Goal: Task Accomplishment & Management: Complete application form

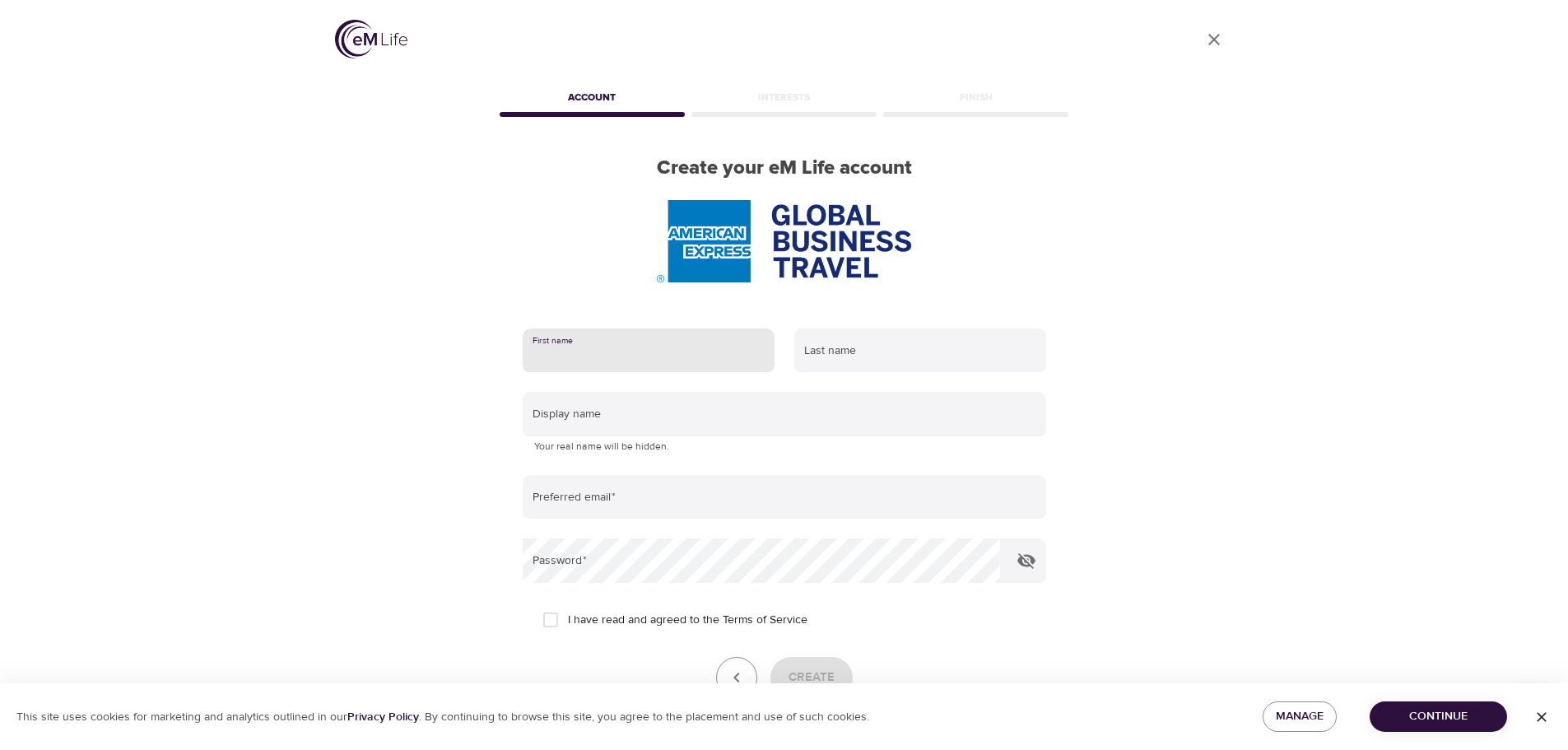
click at [617, 353] on input "text" at bounding box center [649, 351] width 252 height 45
type input "[PERSON_NAME]"
type input "Round"
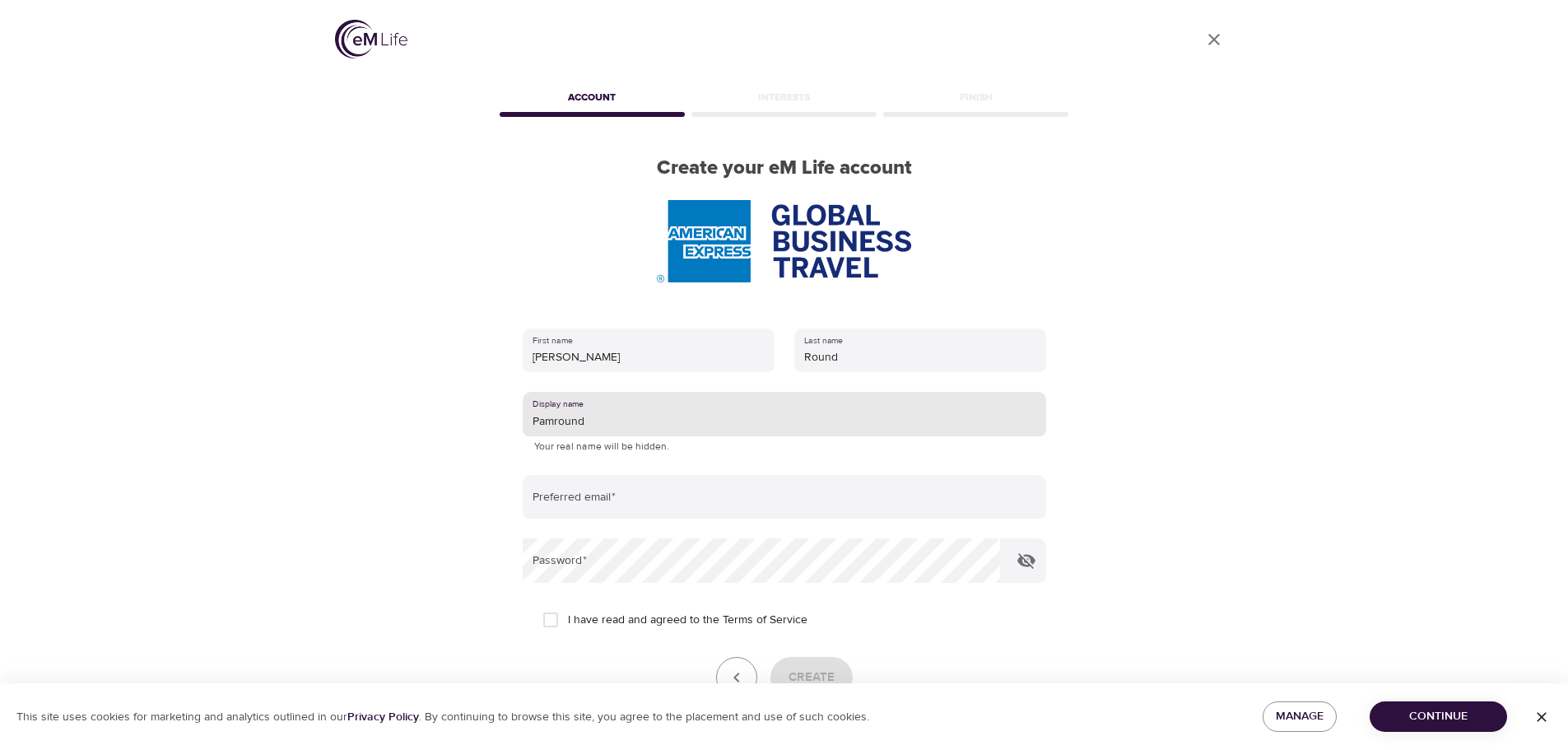
type input "Pamround"
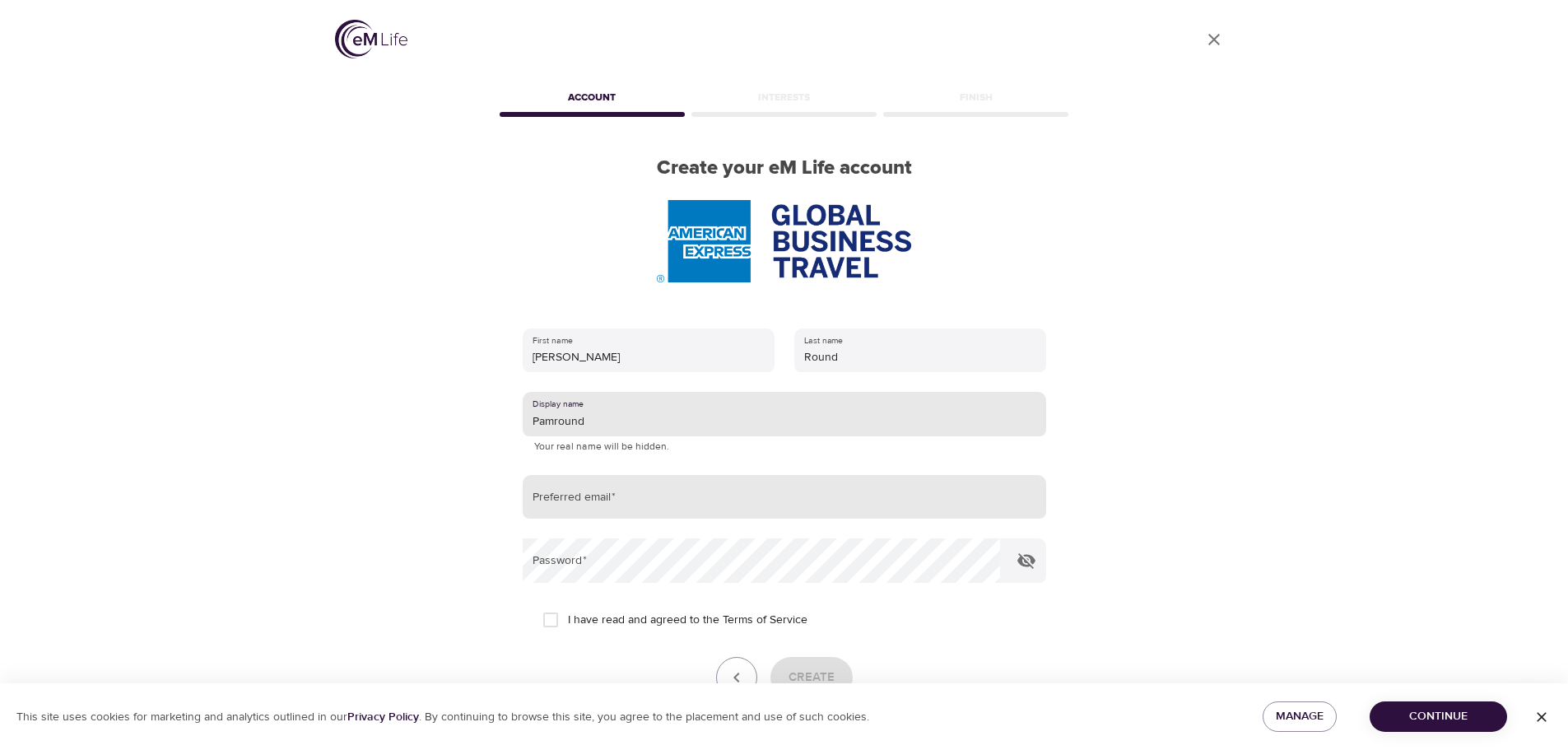
drag, startPoint x: 626, startPoint y: 520, endPoint x: 627, endPoint y: 508, distance: 12.0
click at [627, 517] on form "First name [PERSON_NAME] Last name Round Display name [PERSON_NAME] Your real n…" at bounding box center [784, 530] width 524 height 425
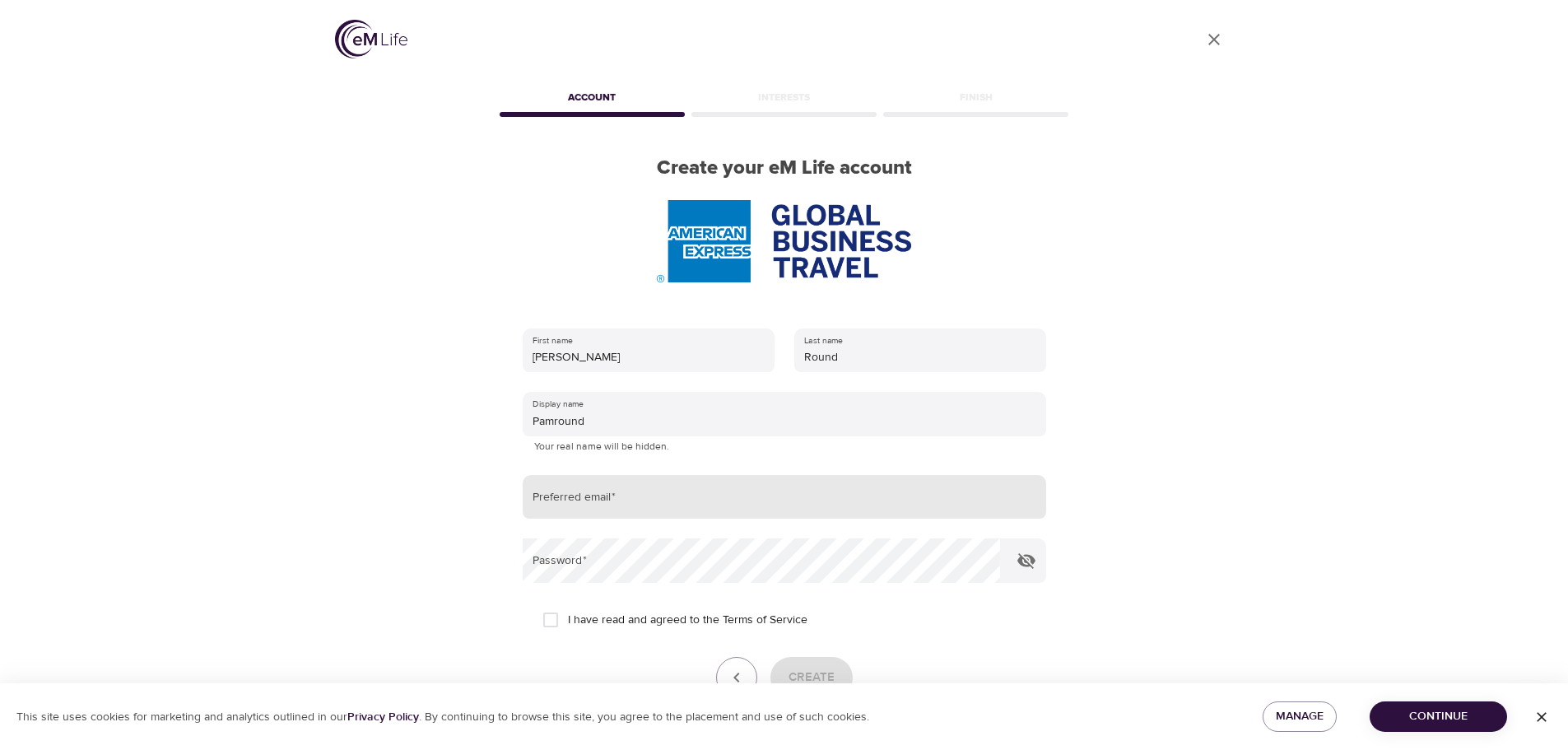
click at [627, 508] on input "email" at bounding box center [784, 497] width 524 height 45
type input "[PERSON_NAME][EMAIL_ADDRESS][DOMAIN_NAME]"
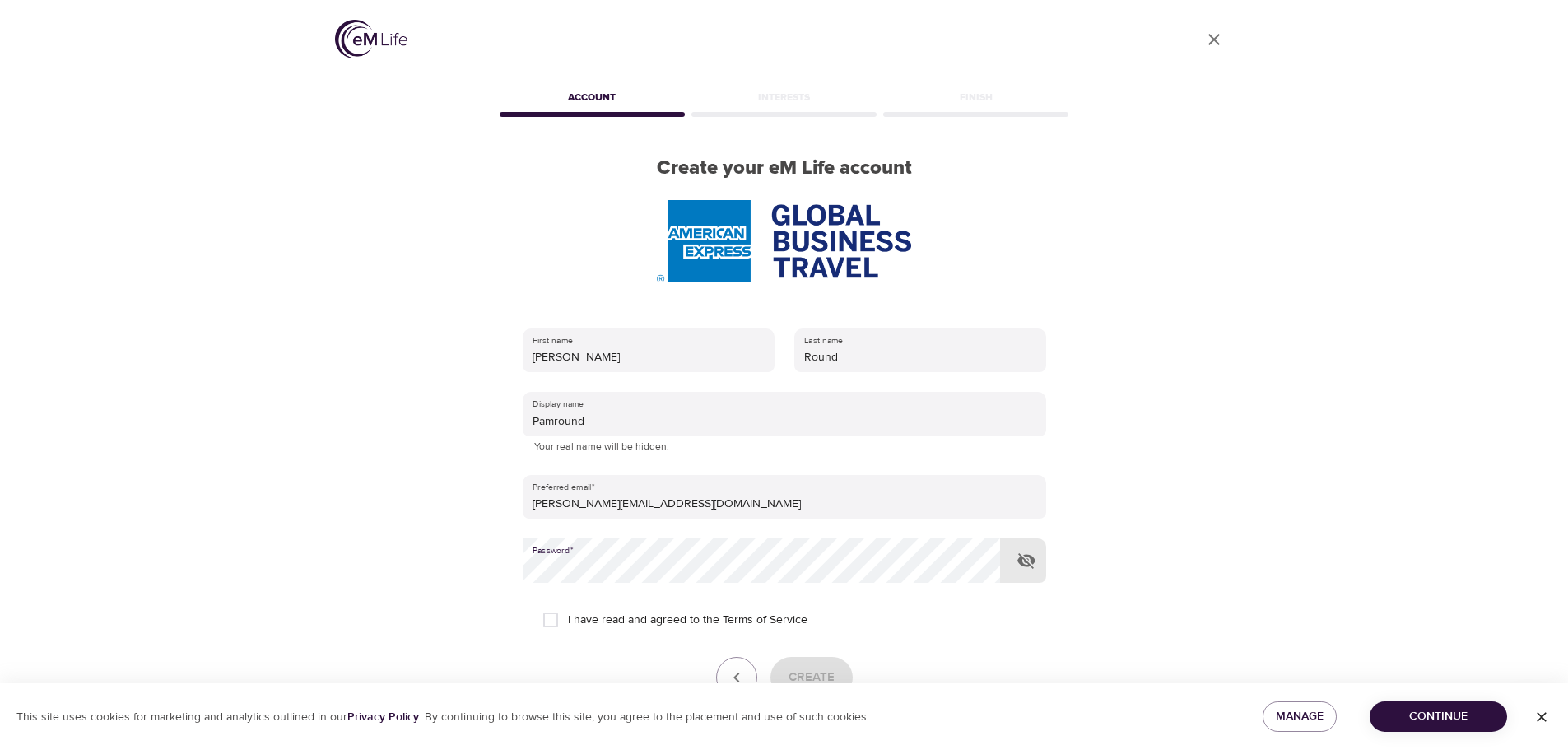
click at [550, 616] on input "I have read and agreed to the Terms of Service" at bounding box center [550, 620] width 34 height 34
checkbox input "true"
click at [836, 671] on button "Create" at bounding box center [811, 677] width 82 height 41
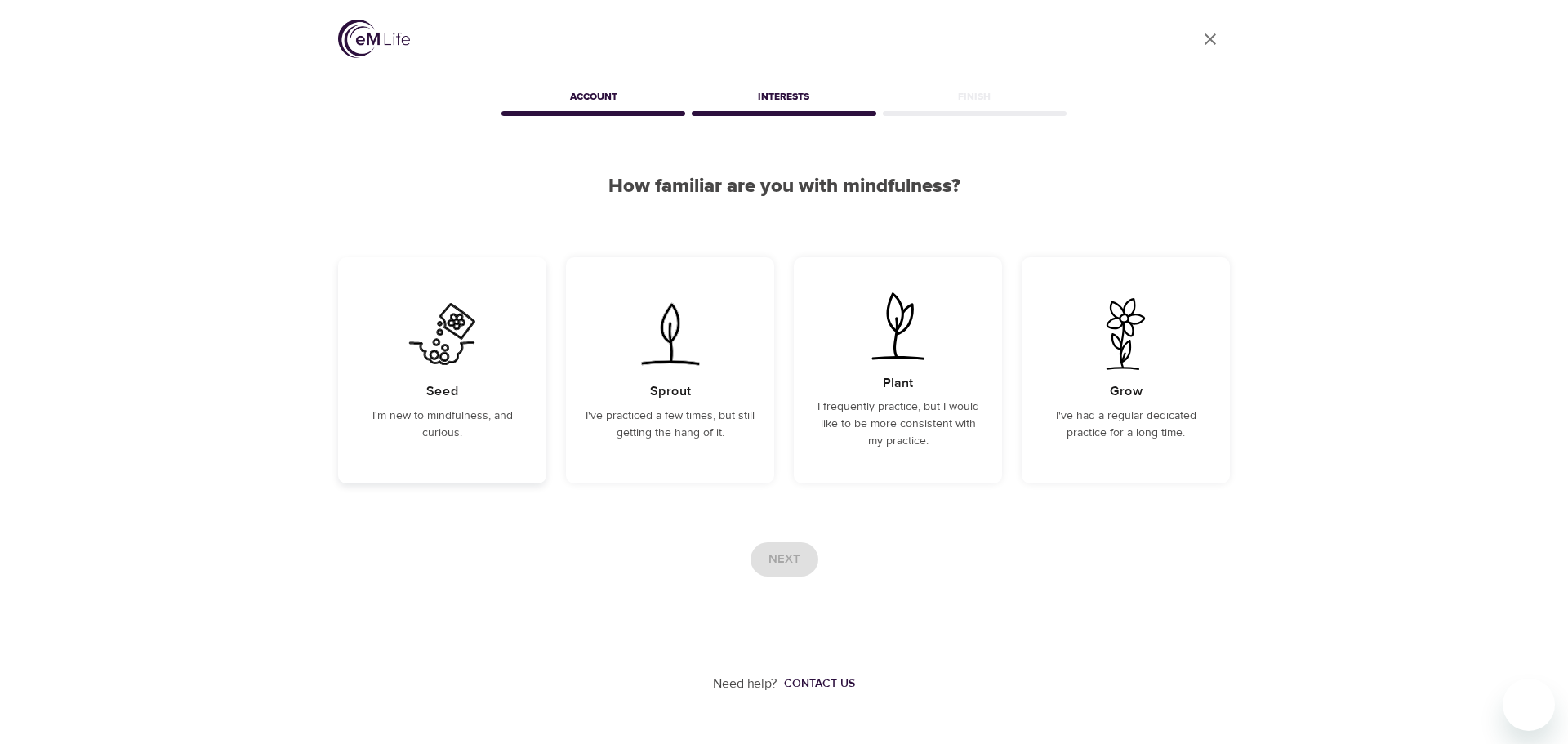
click at [440, 369] on img at bounding box center [442, 334] width 82 height 72
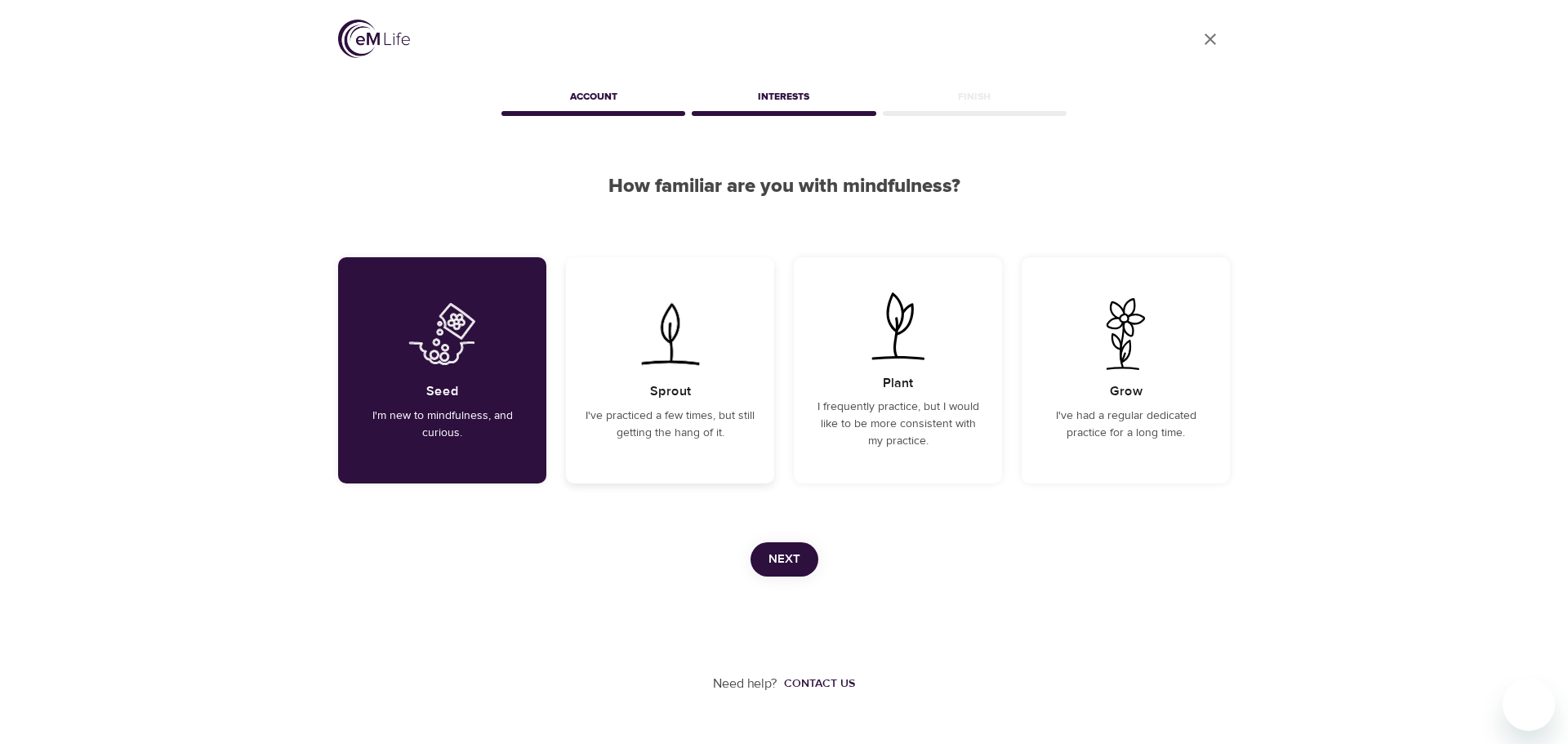
click at [669, 357] on img at bounding box center [669, 334] width 82 height 72
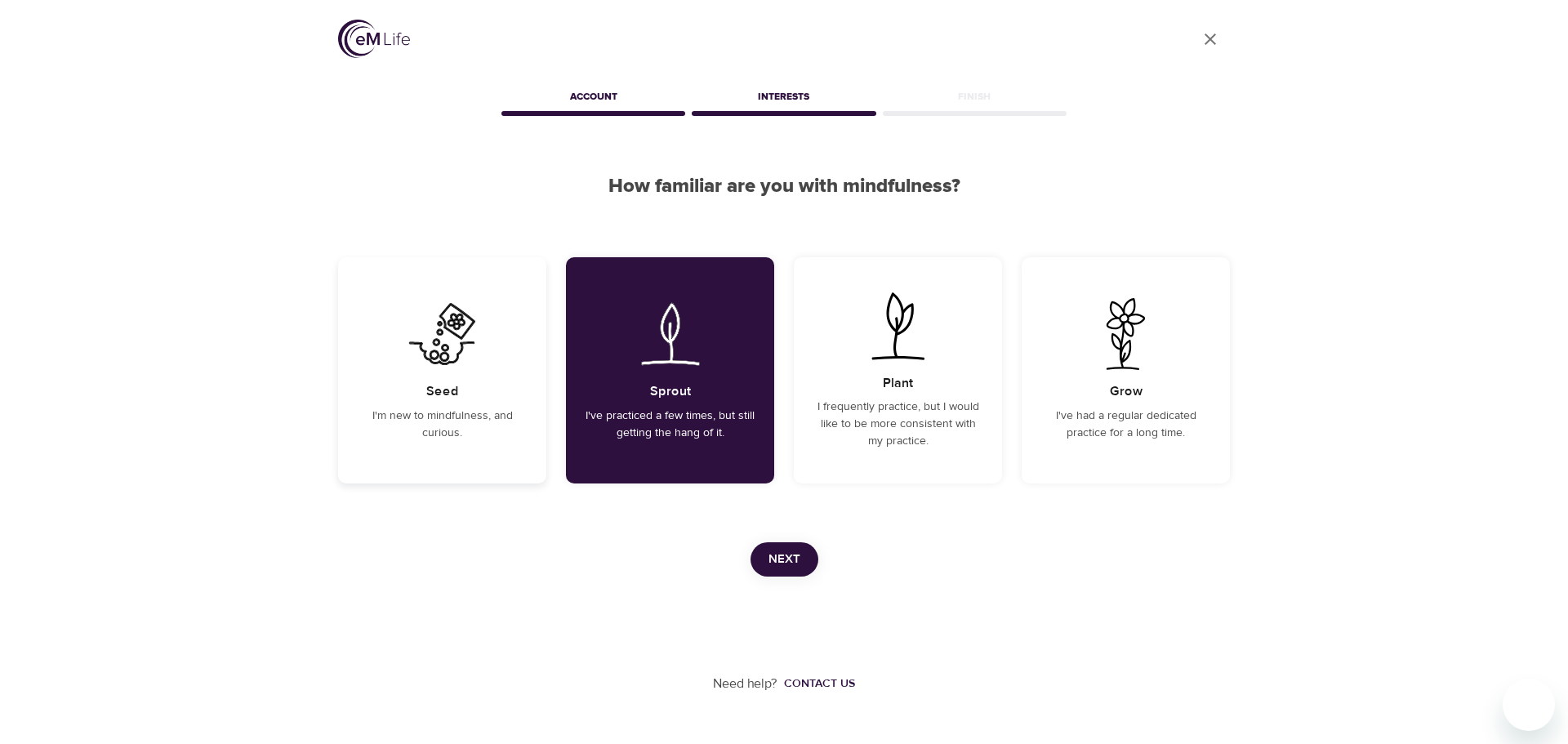
click at [463, 369] on img at bounding box center [442, 334] width 82 height 72
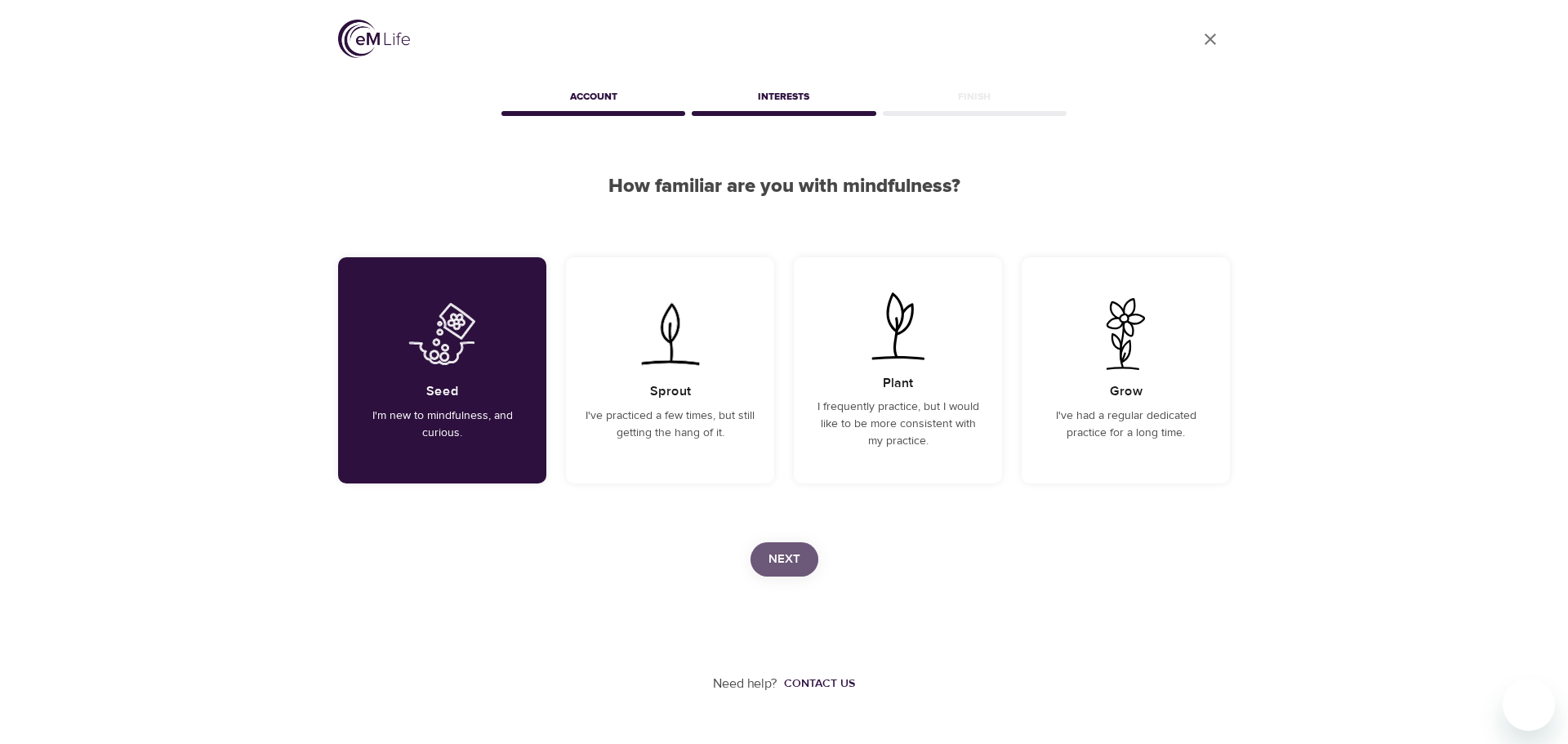
click at [788, 550] on span "Next" at bounding box center [785, 559] width 32 height 21
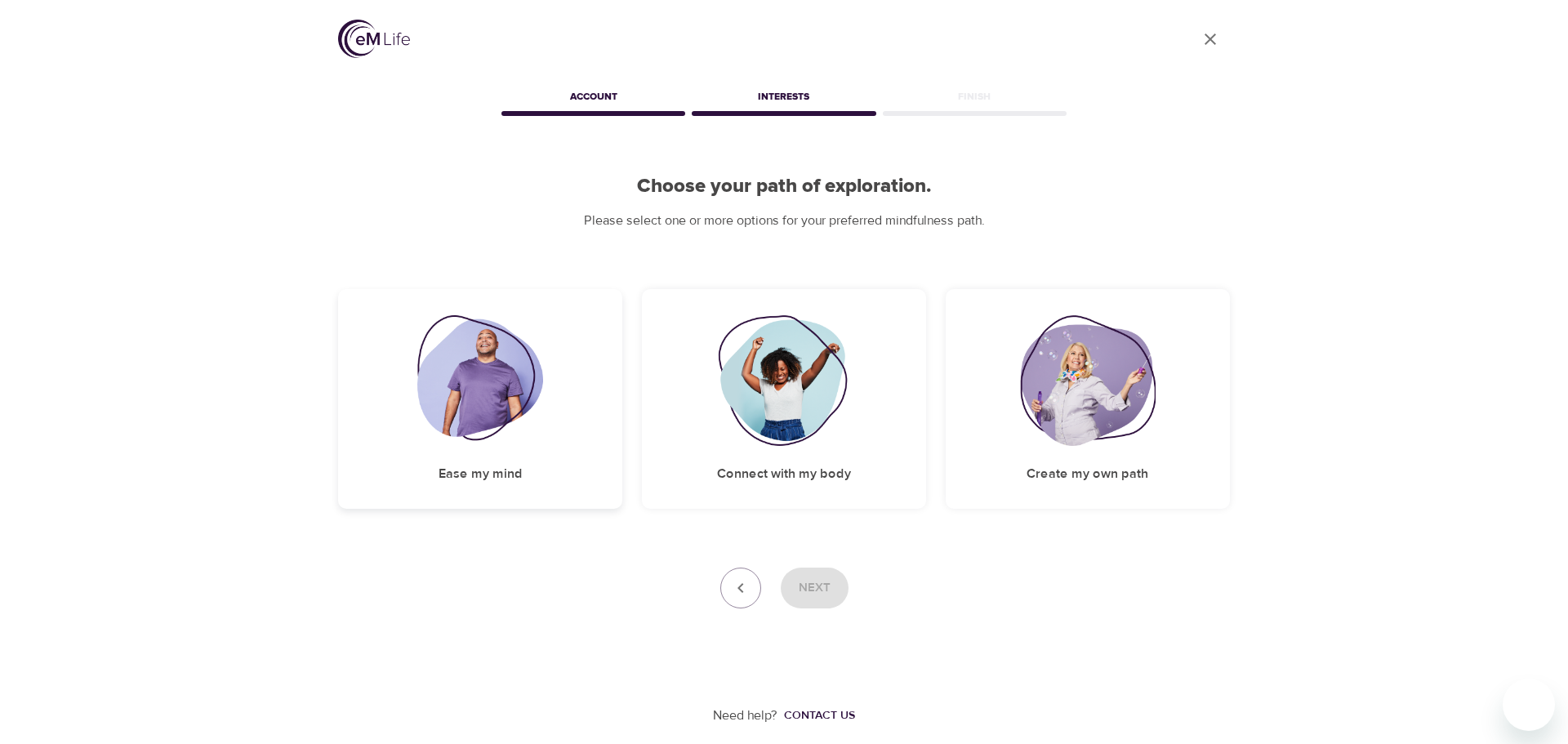
click at [496, 396] on img at bounding box center [481, 381] width 127 height 131
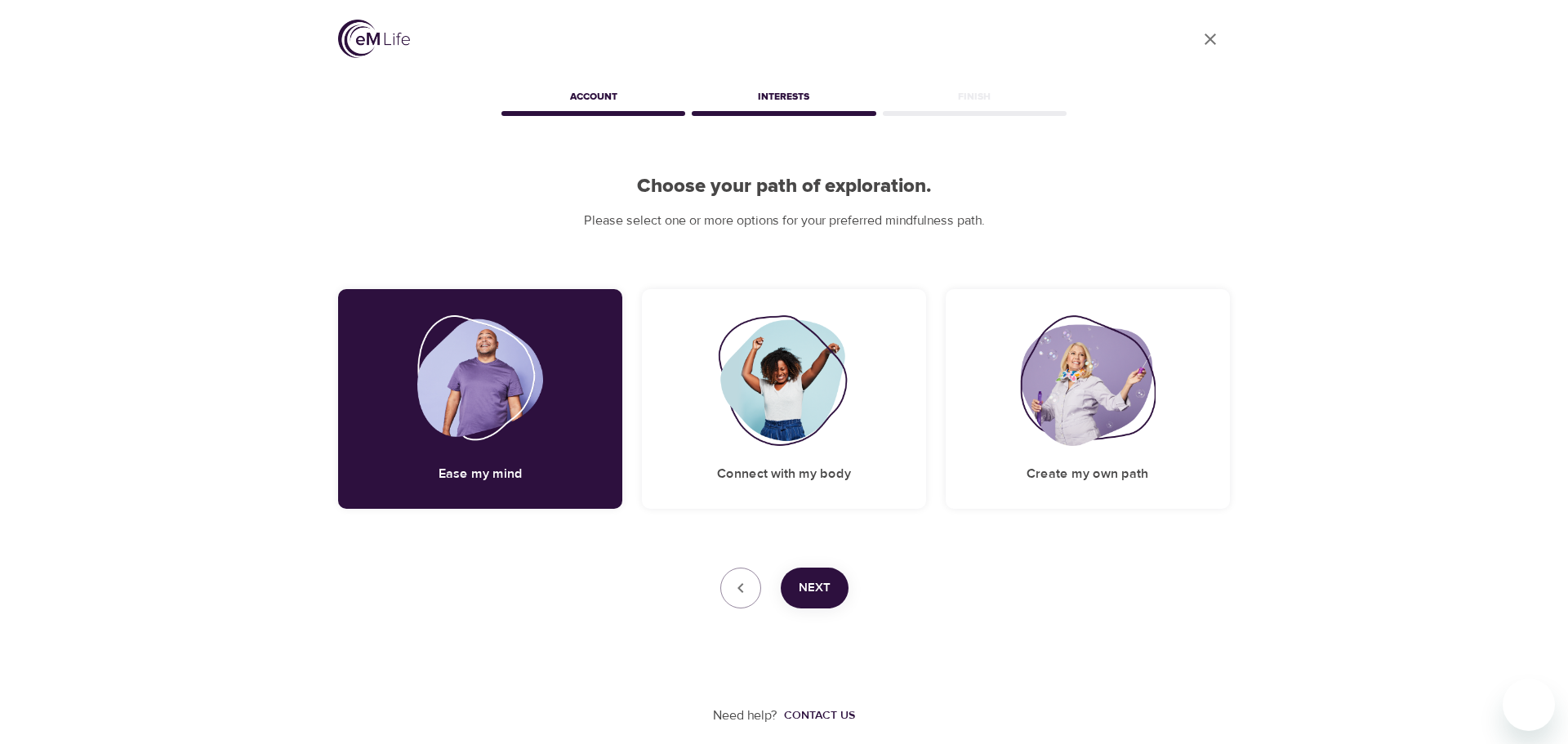
click at [841, 600] on button "Next" at bounding box center [815, 588] width 68 height 41
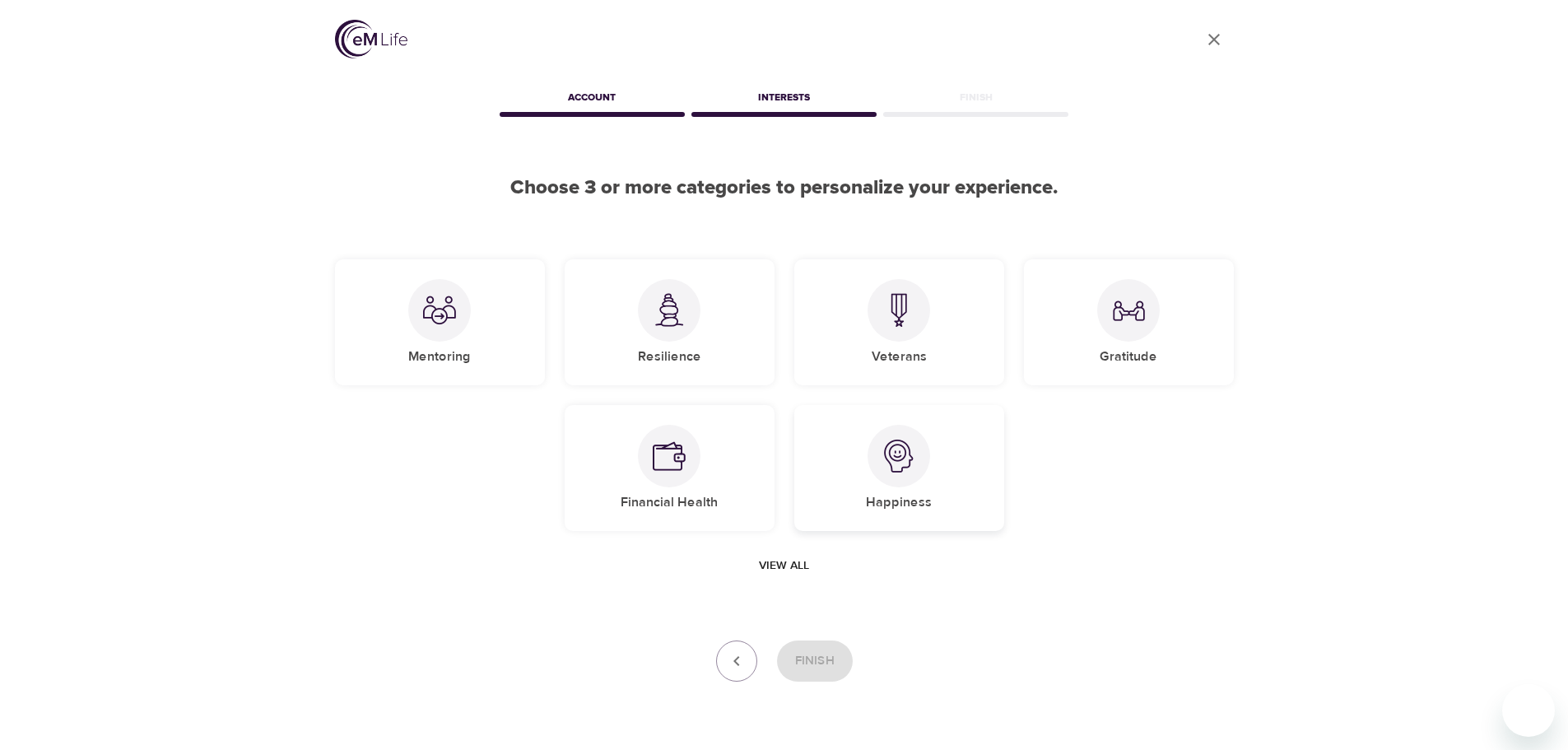
click at [897, 461] on img at bounding box center [899, 456] width 32 height 32
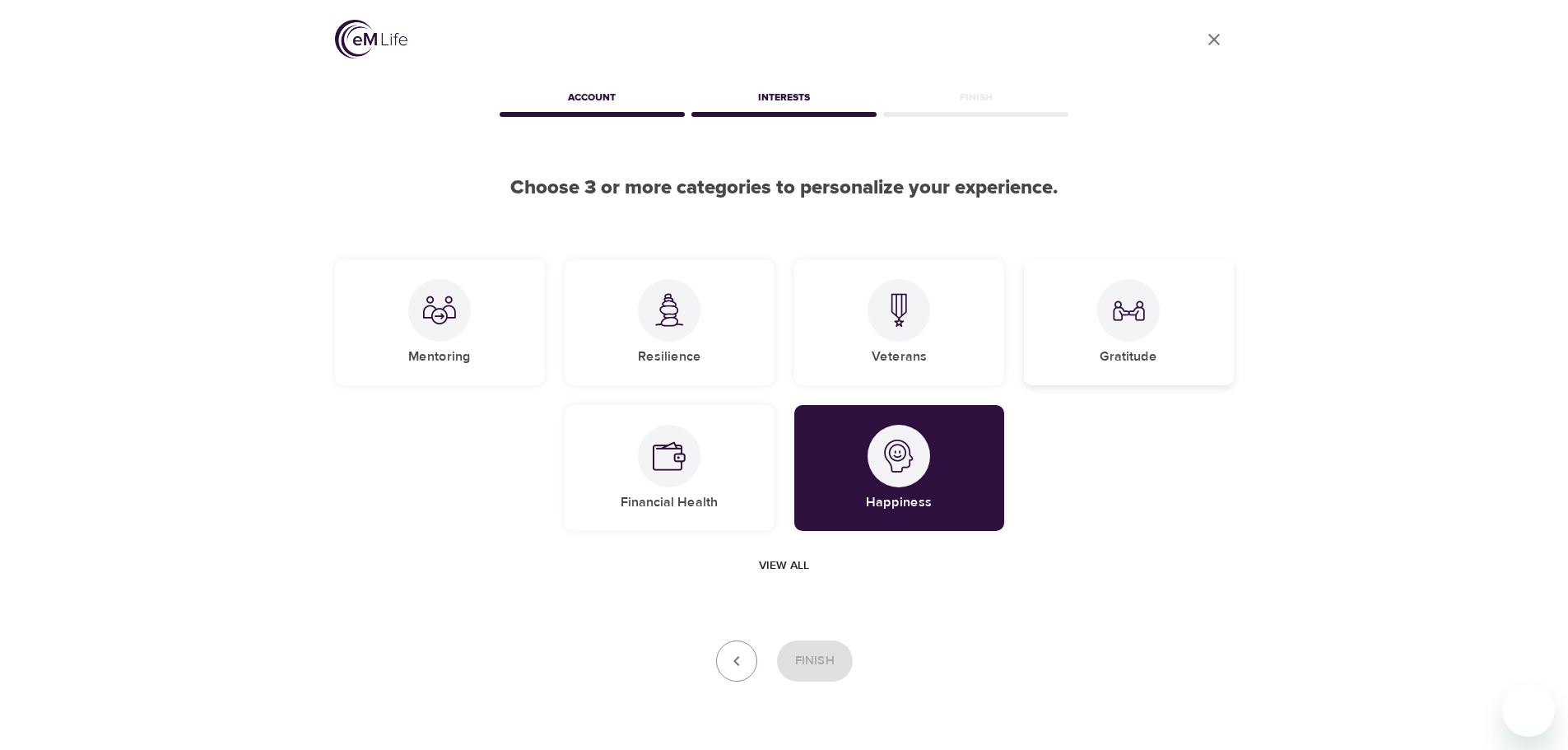
click at [1155, 326] on div at bounding box center [1128, 310] width 62 height 62
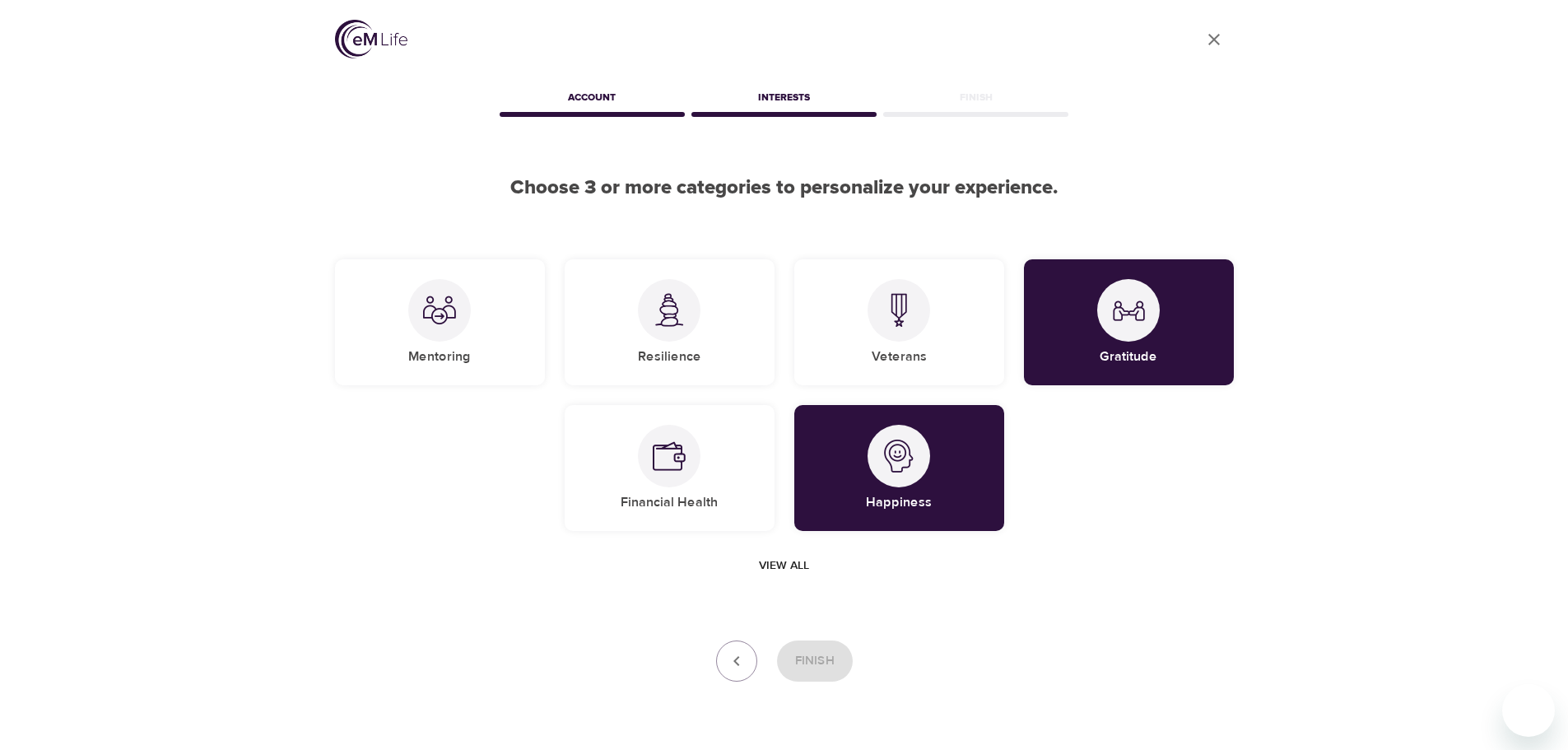
click at [730, 663] on icon "button" at bounding box center [737, 661] width 20 height 20
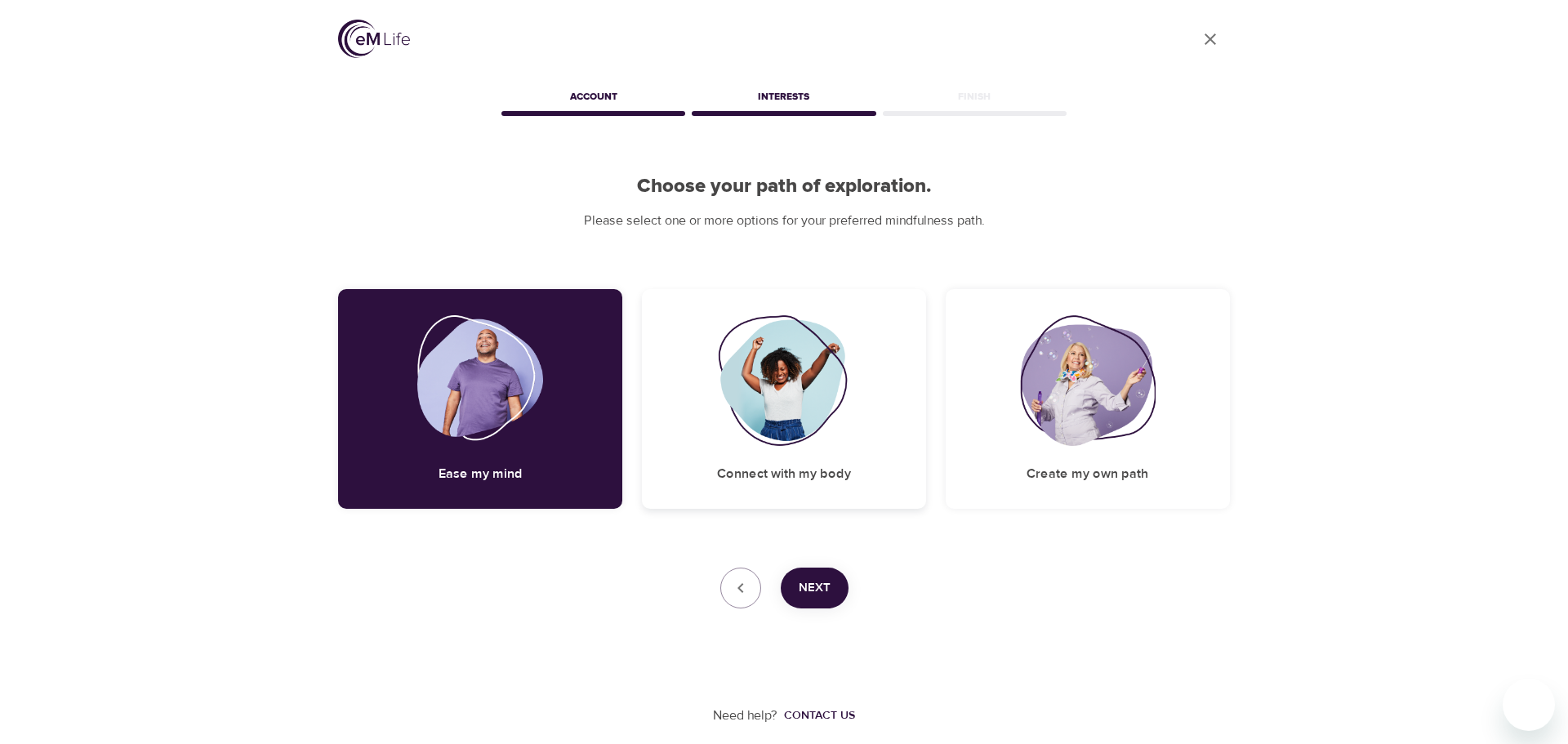
click at [784, 419] on img at bounding box center [784, 381] width 133 height 131
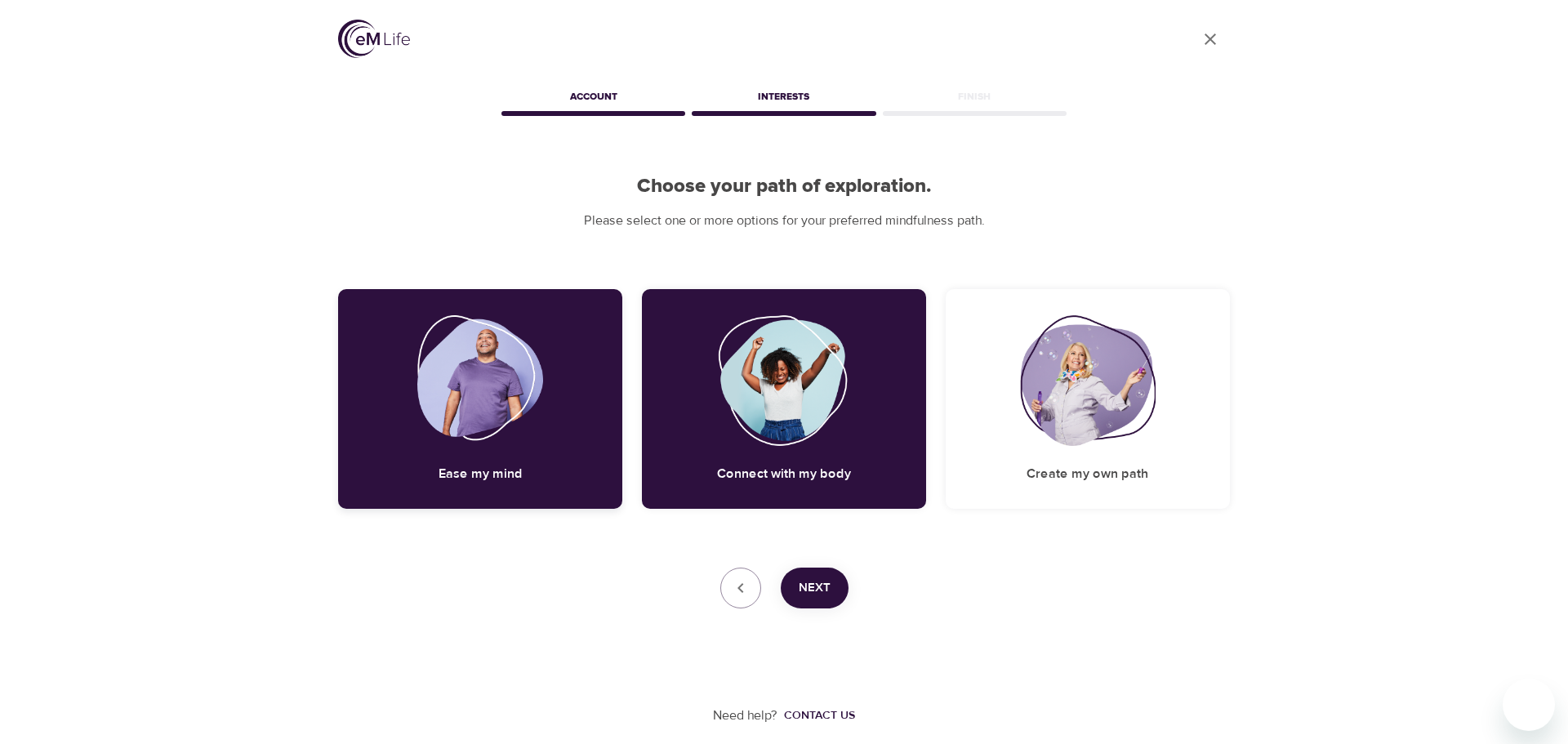
click at [517, 463] on div "Ease my mind" at bounding box center [481, 399] width 284 height 220
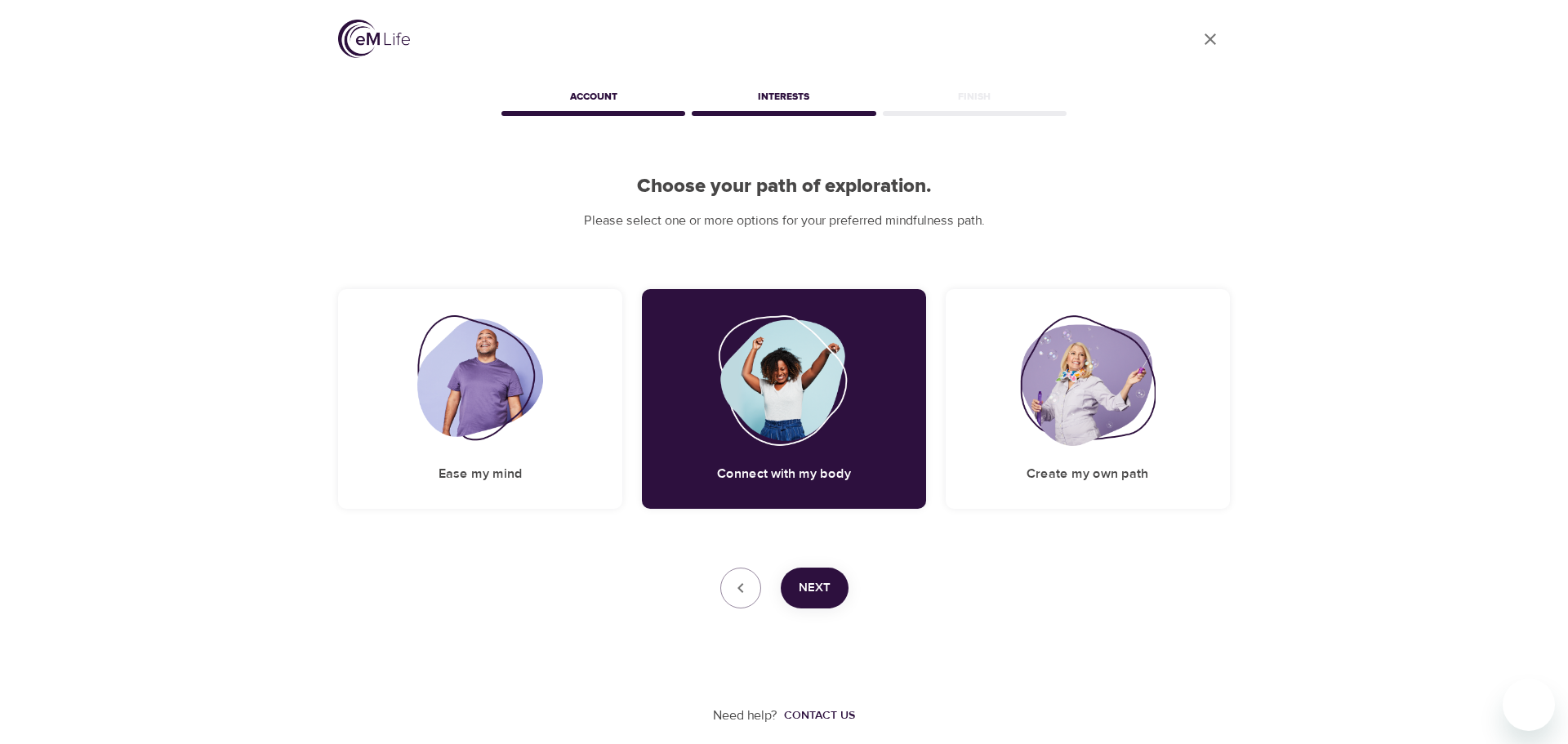
click at [822, 585] on span "Next" at bounding box center [815, 588] width 32 height 21
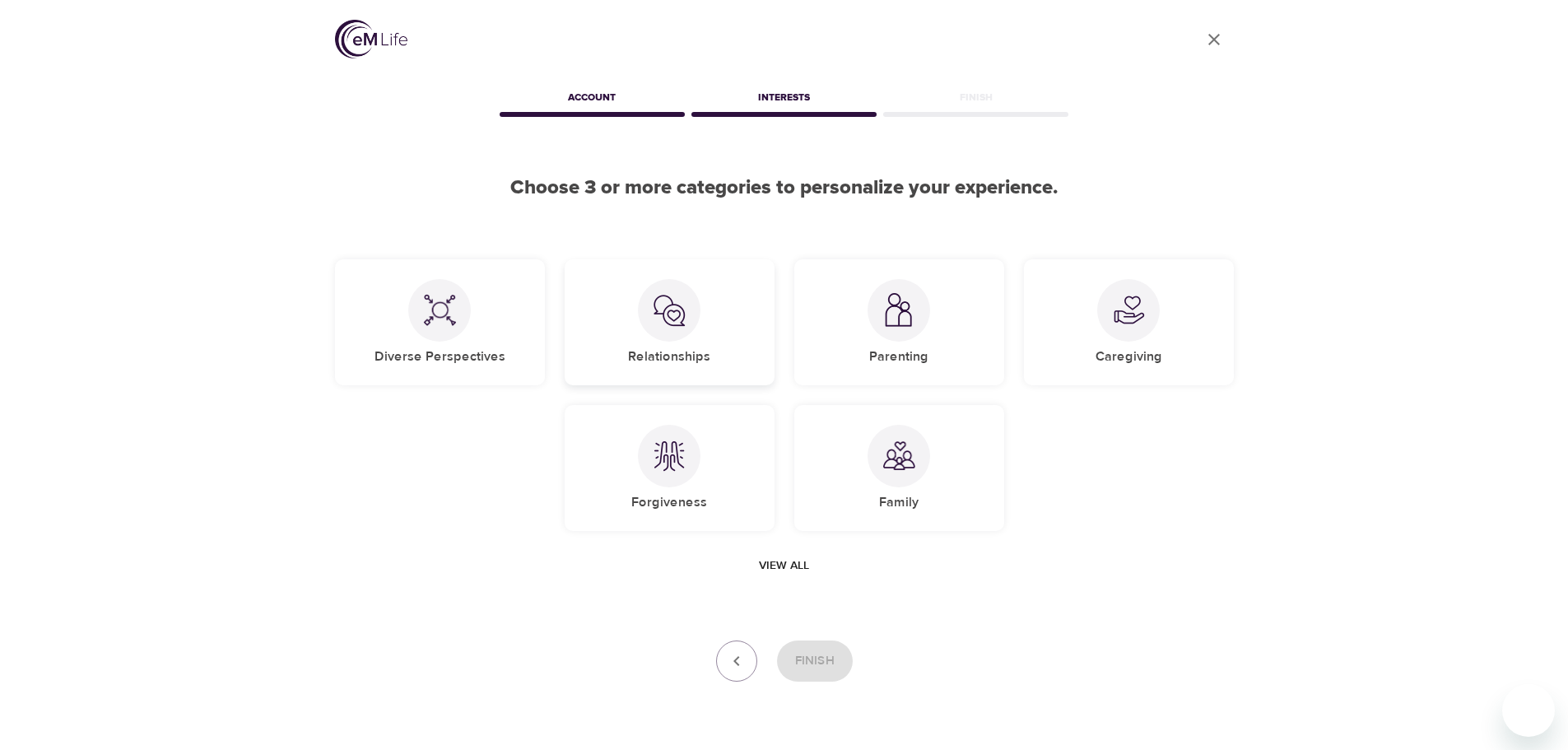
click at [694, 326] on div at bounding box center [669, 310] width 62 height 62
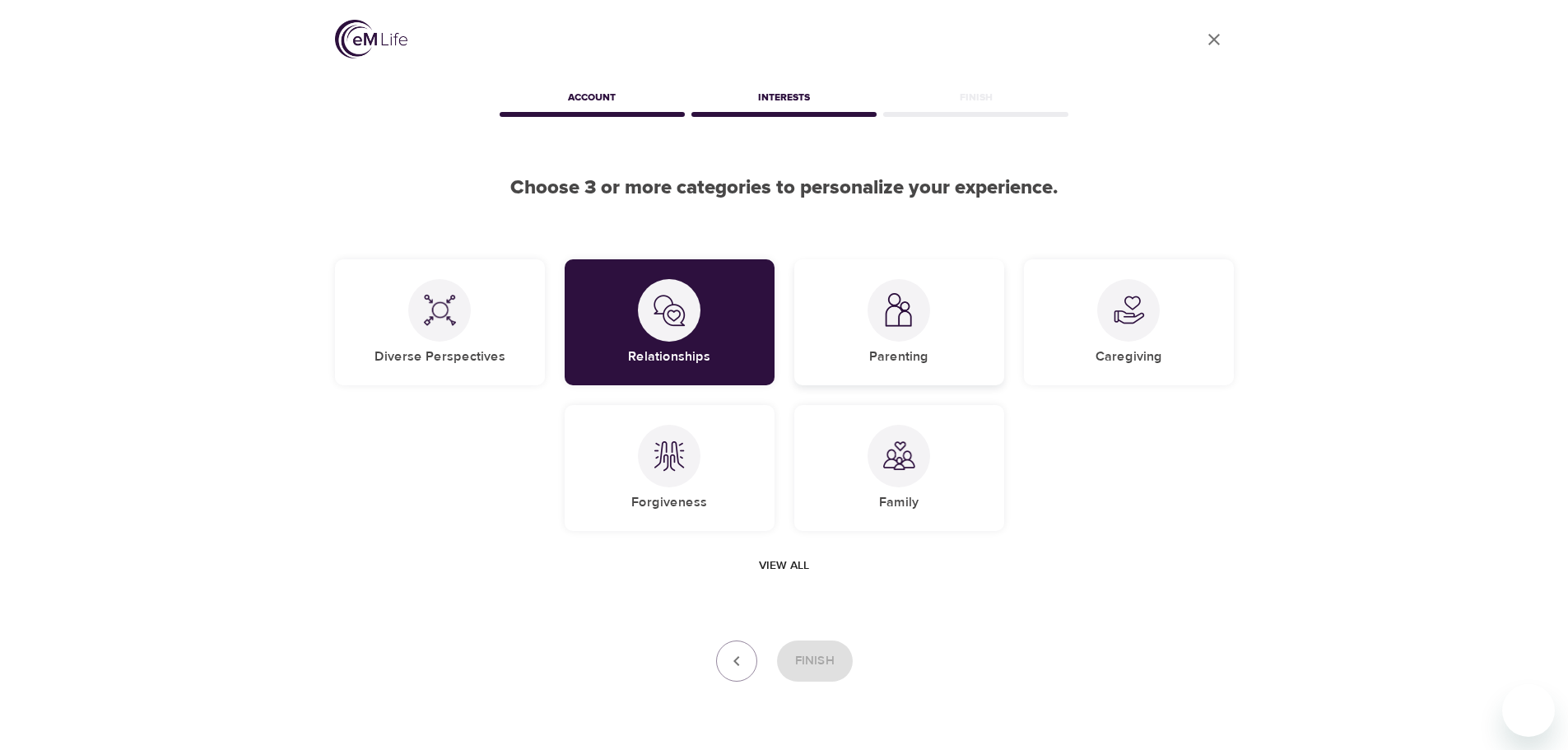
click at [919, 320] on div at bounding box center [898, 310] width 62 height 62
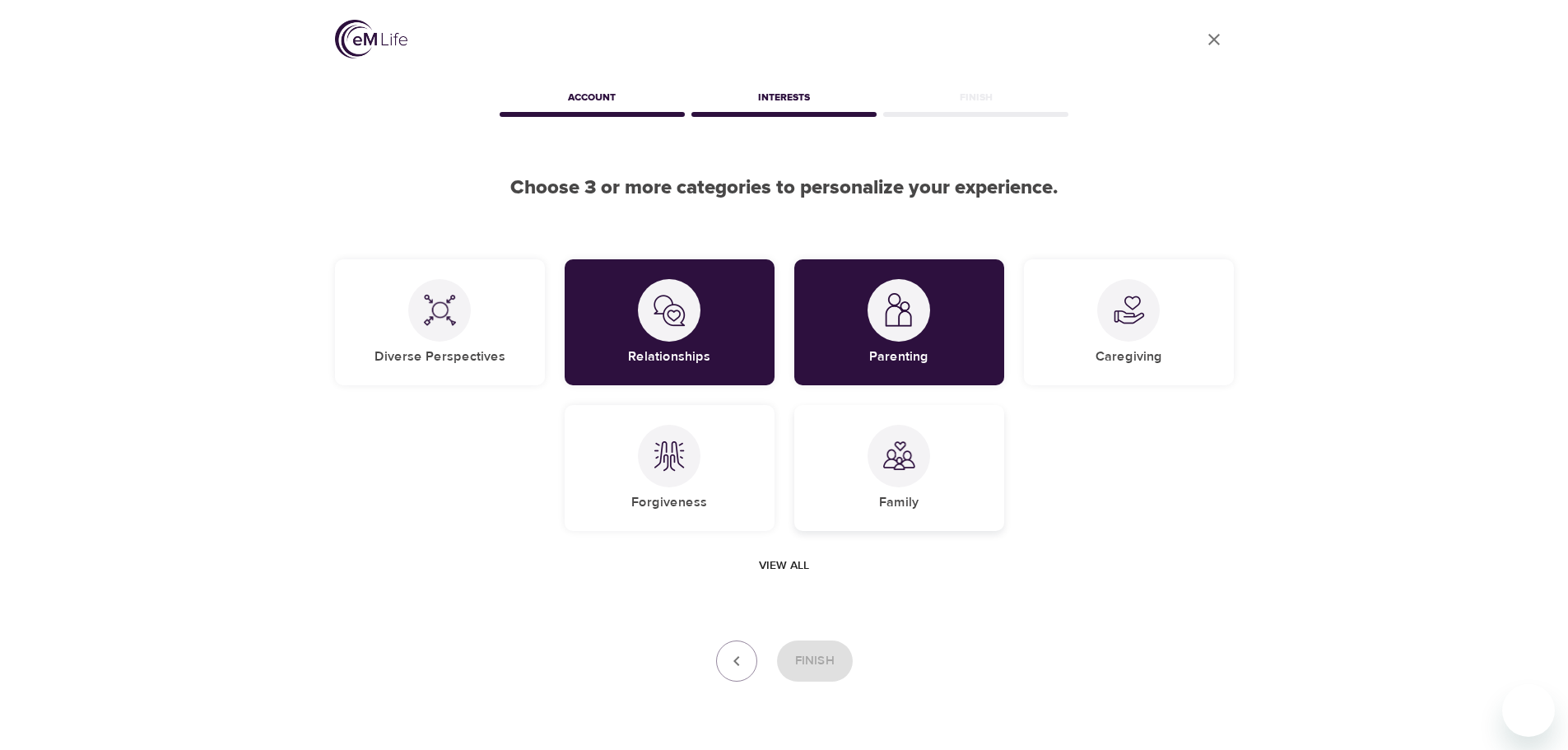
click at [913, 459] on img at bounding box center [899, 456] width 32 height 32
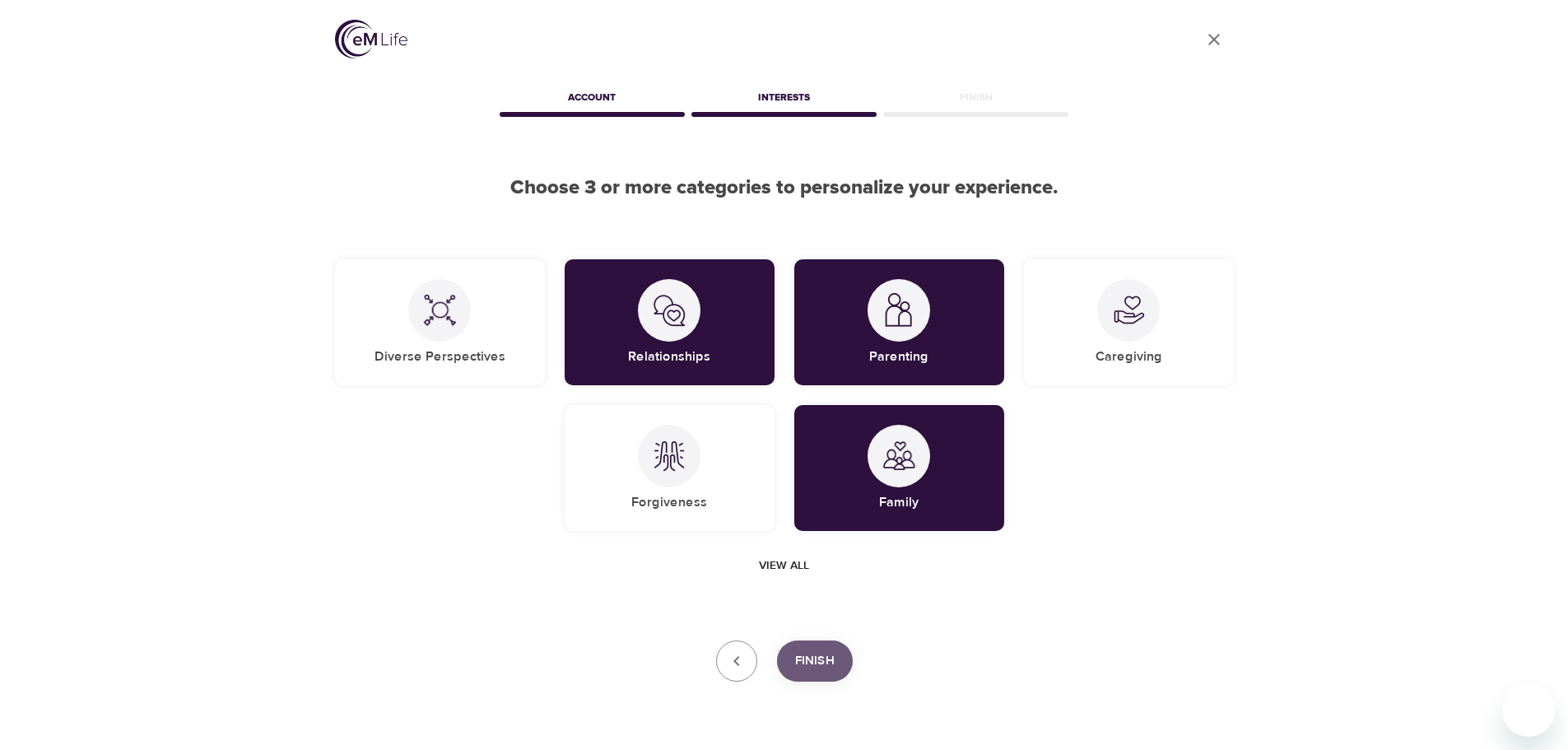
click at [816, 654] on span "Finish" at bounding box center [814, 661] width 39 height 21
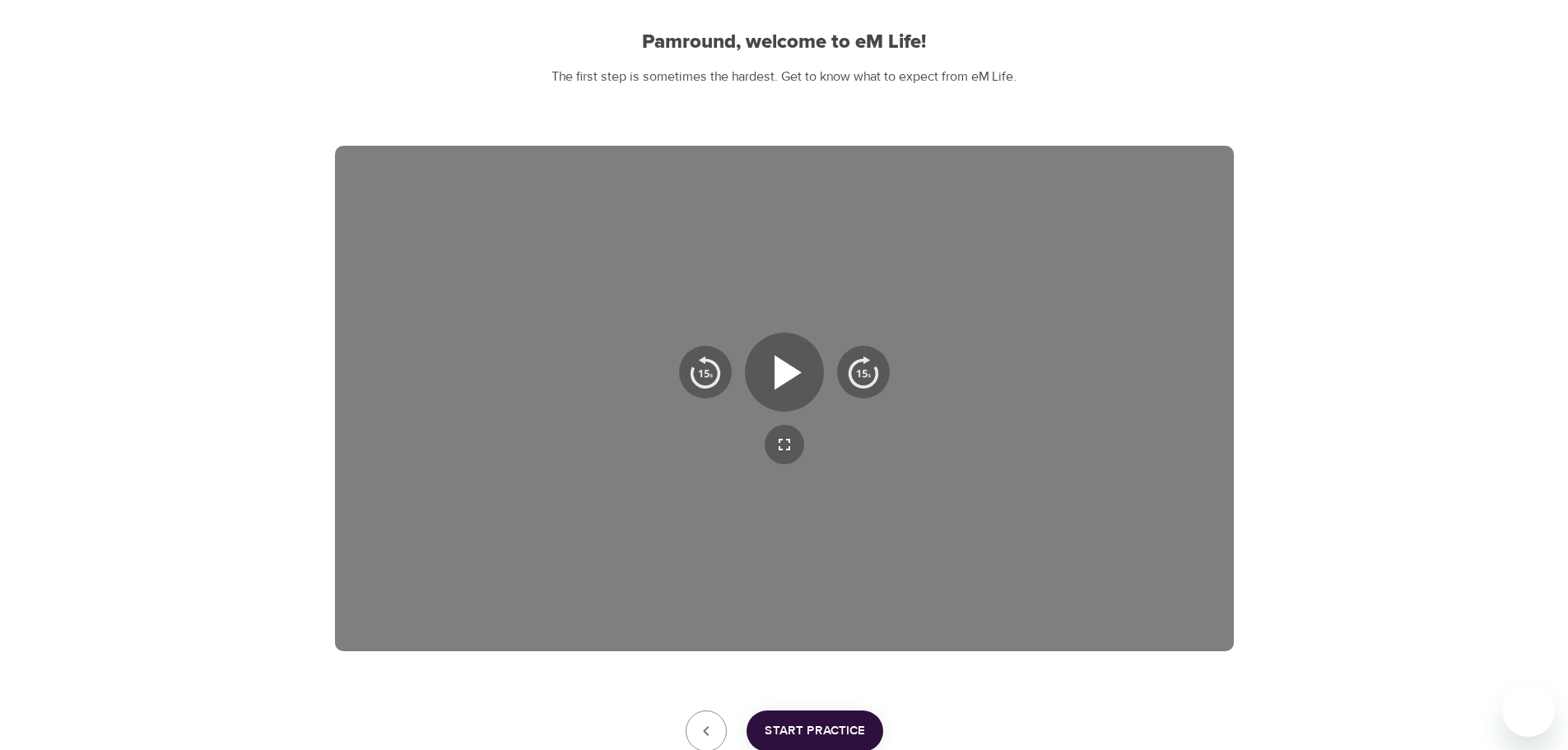
scroll to position [164, 0]
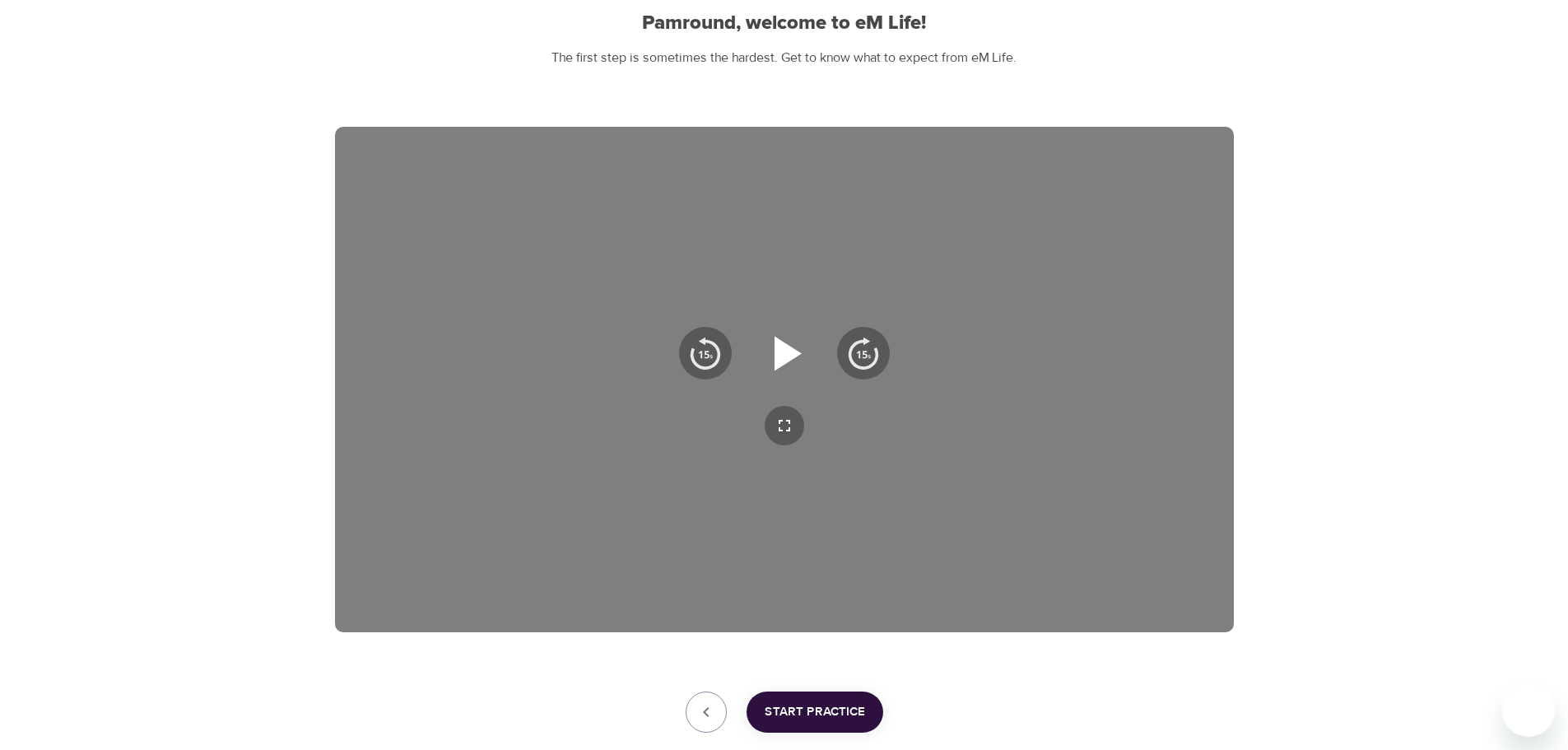
click at [793, 342] on icon "button" at bounding box center [784, 354] width 59 height 59
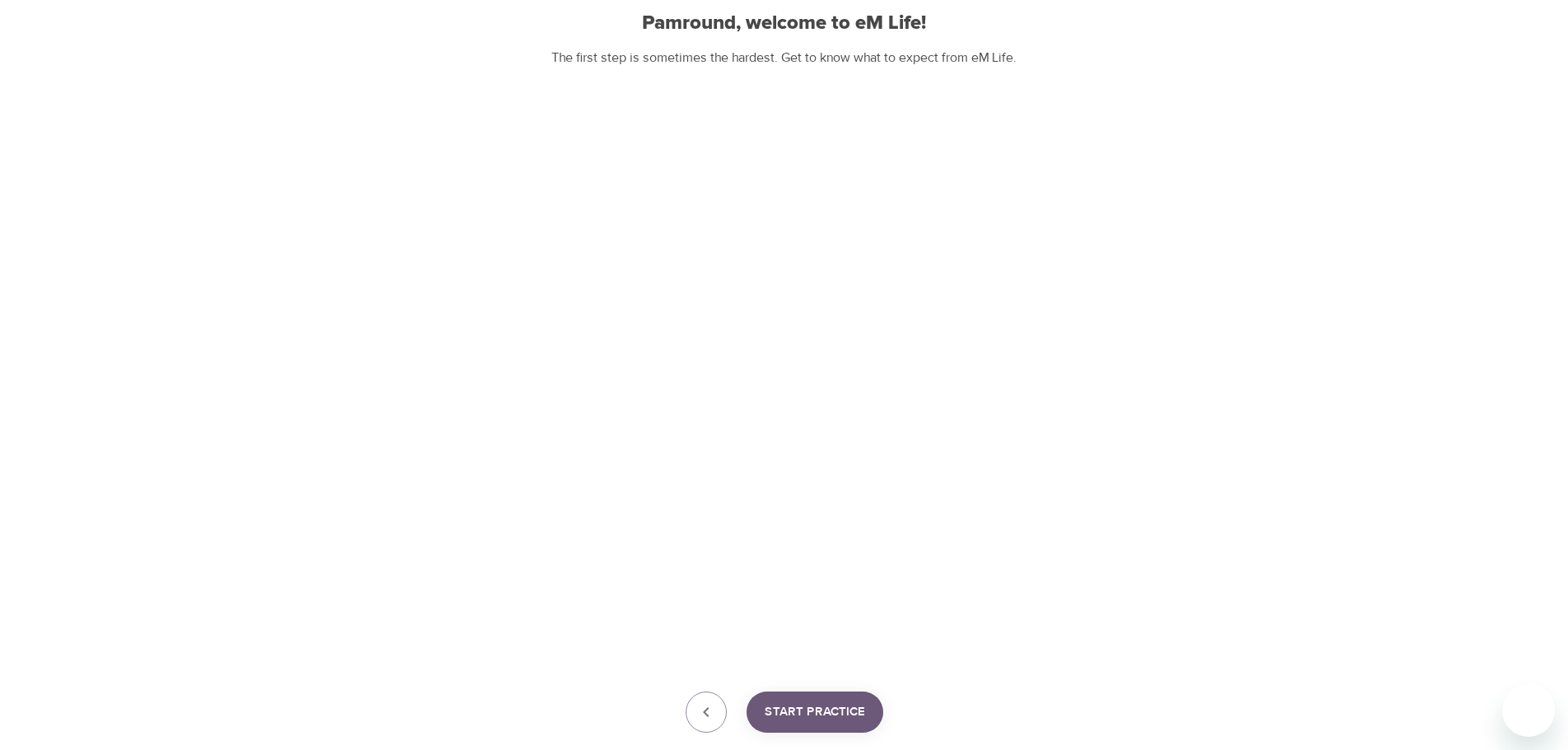
click at [814, 710] on span "Start Practice" at bounding box center [814, 712] width 100 height 21
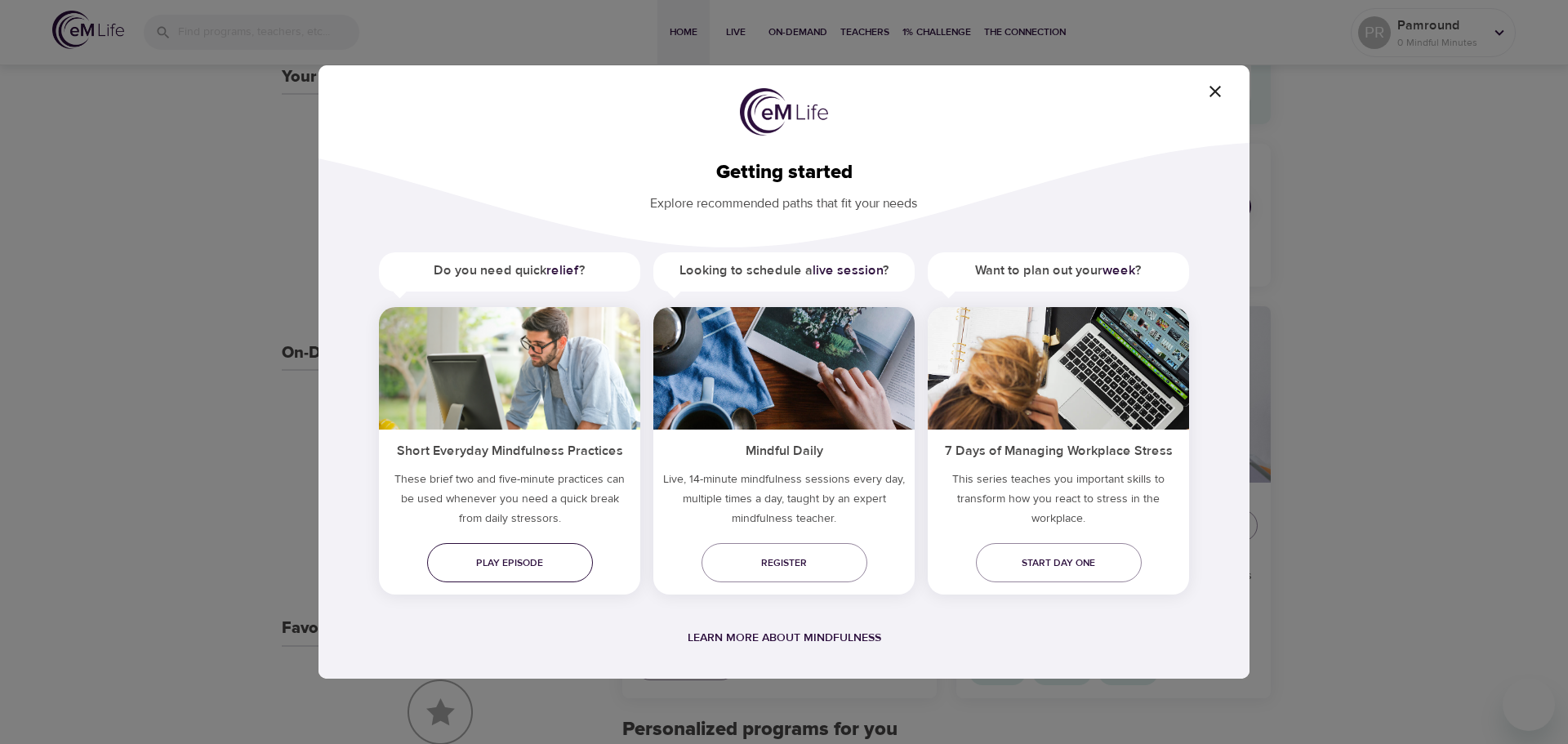
click at [562, 570] on span "Play episode" at bounding box center [509, 563] width 139 height 17
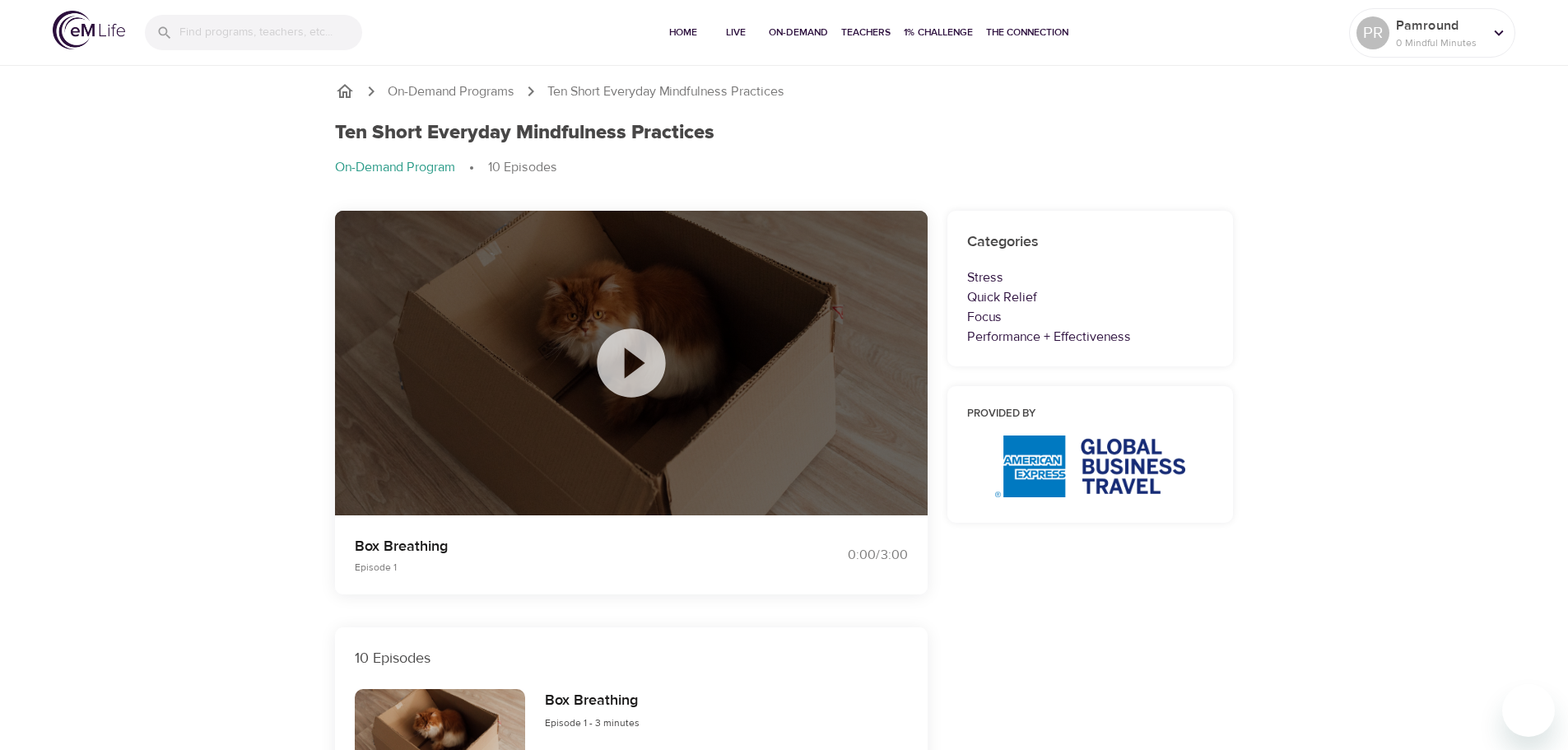
click at [654, 367] on icon at bounding box center [632, 363] width 69 height 69
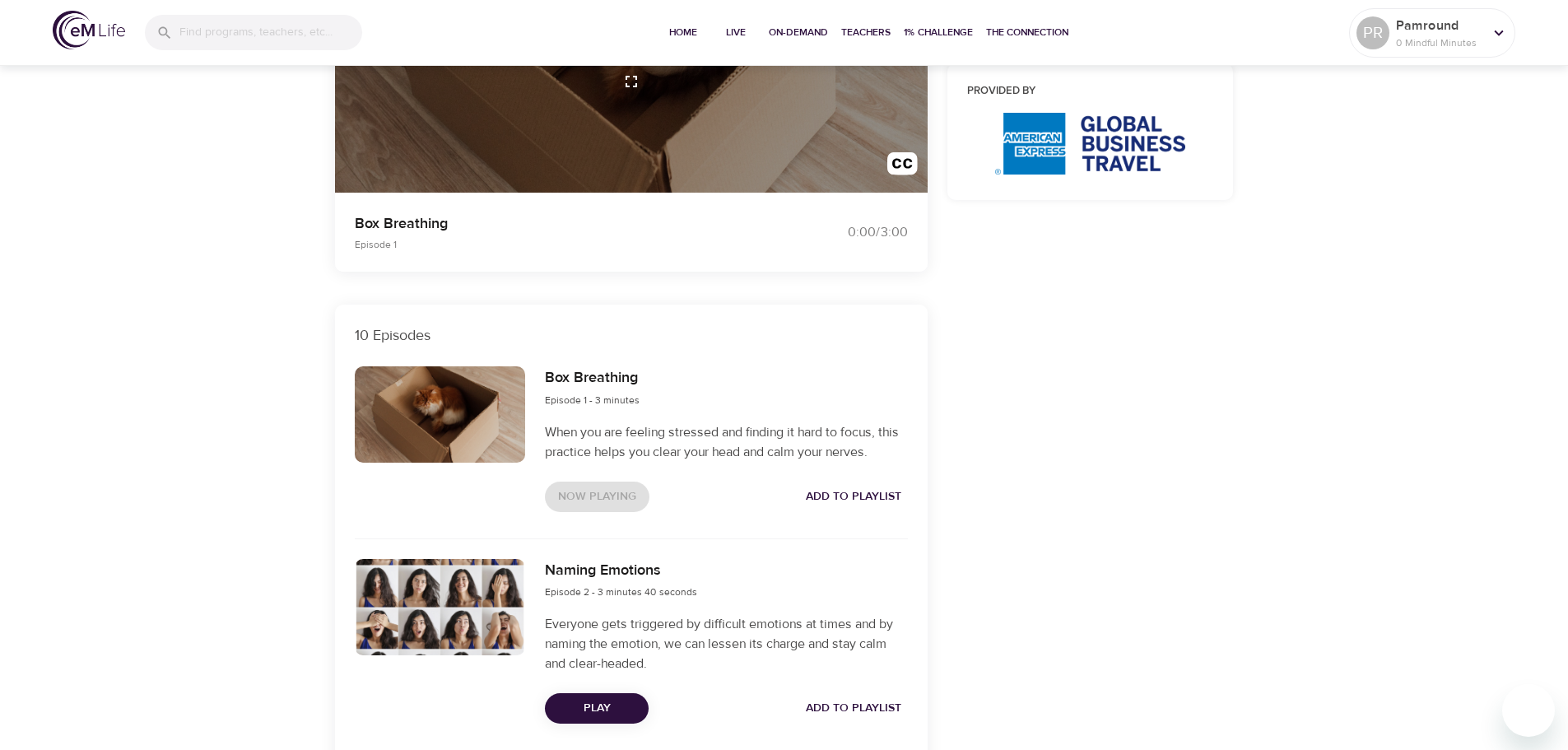
scroll to position [330, 0]
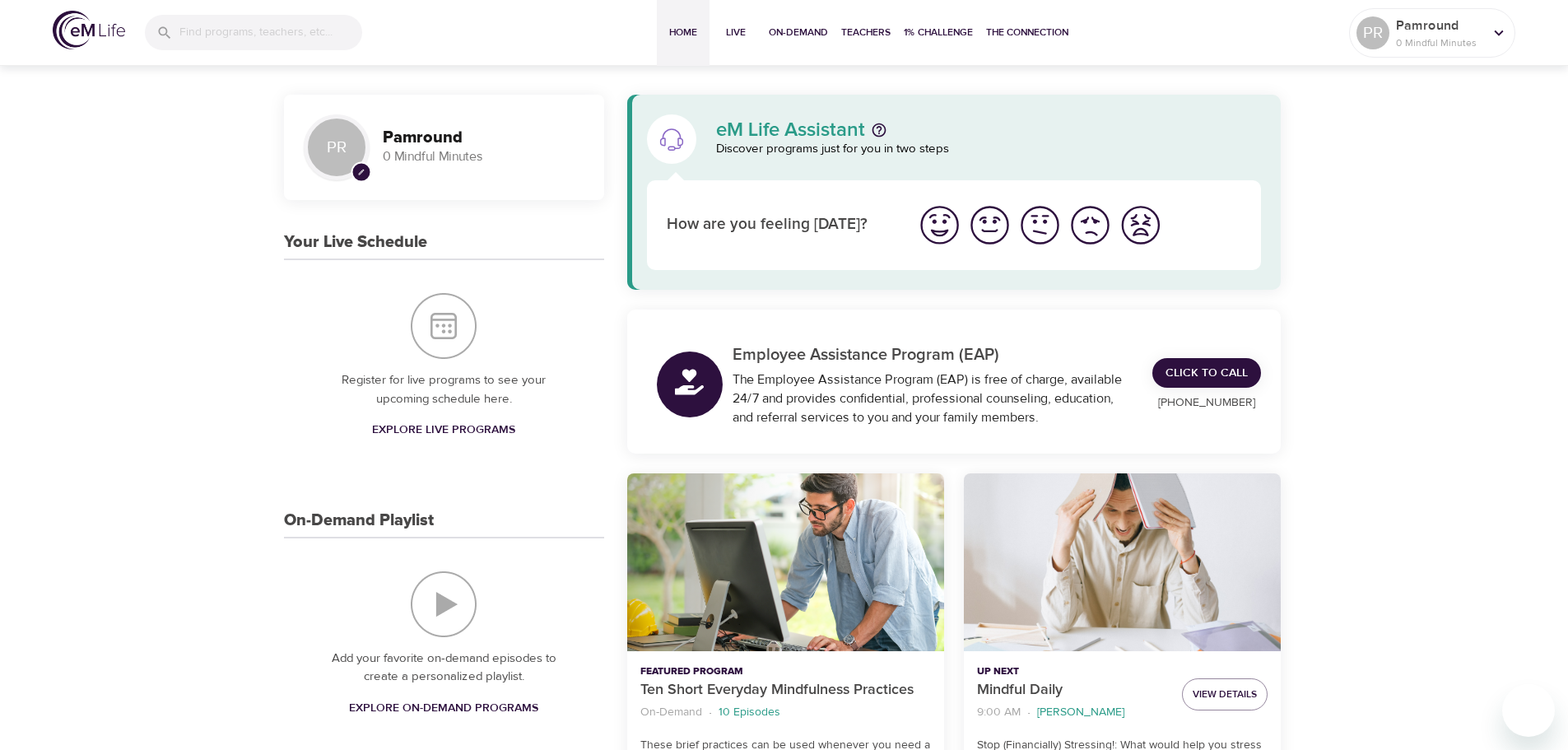
scroll to position [164, 0]
